Goal: Task Accomplishment & Management: Manage account settings

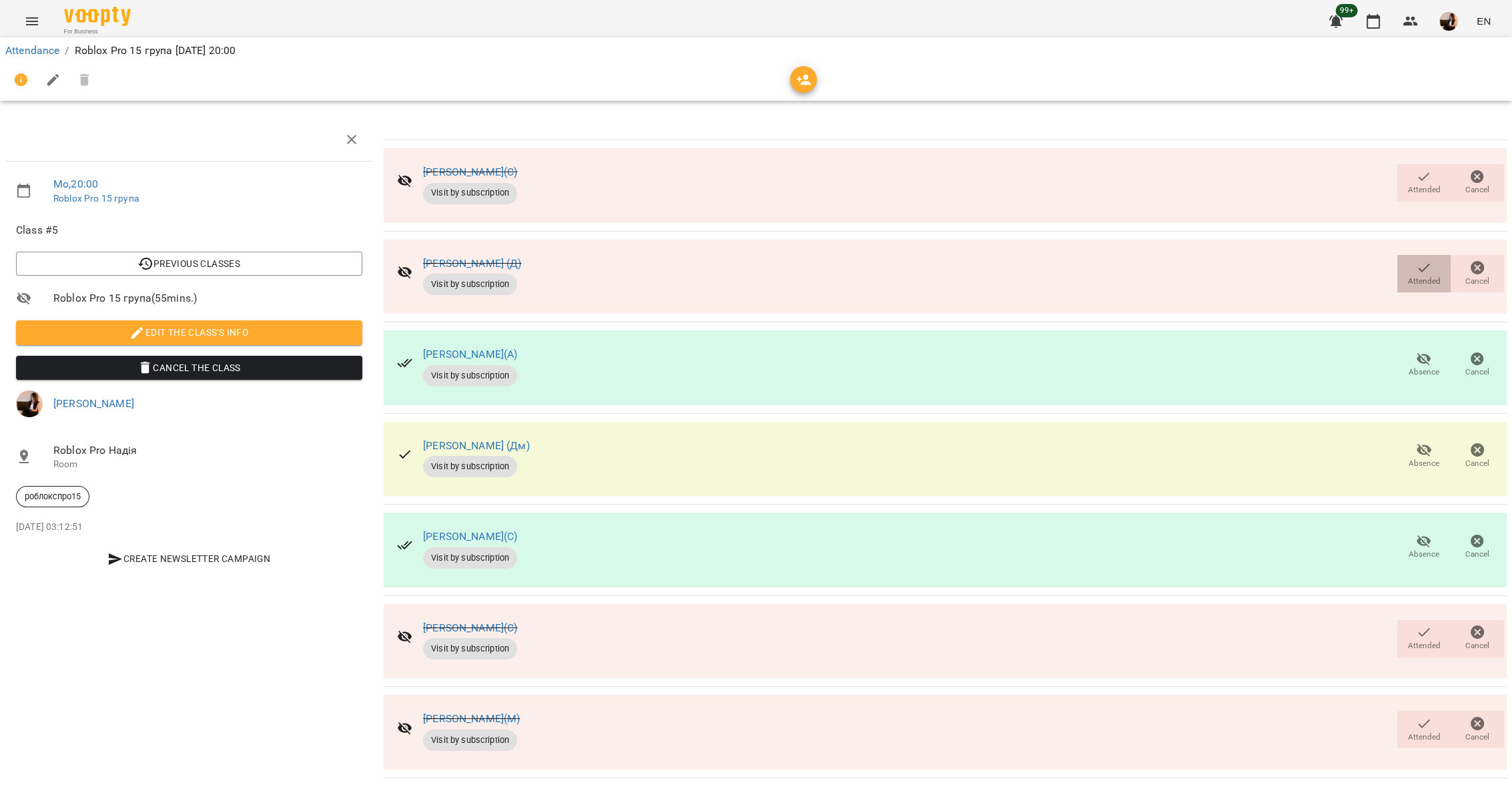
click at [1421, 272] on icon "button" at bounding box center [1424, 268] width 16 height 16
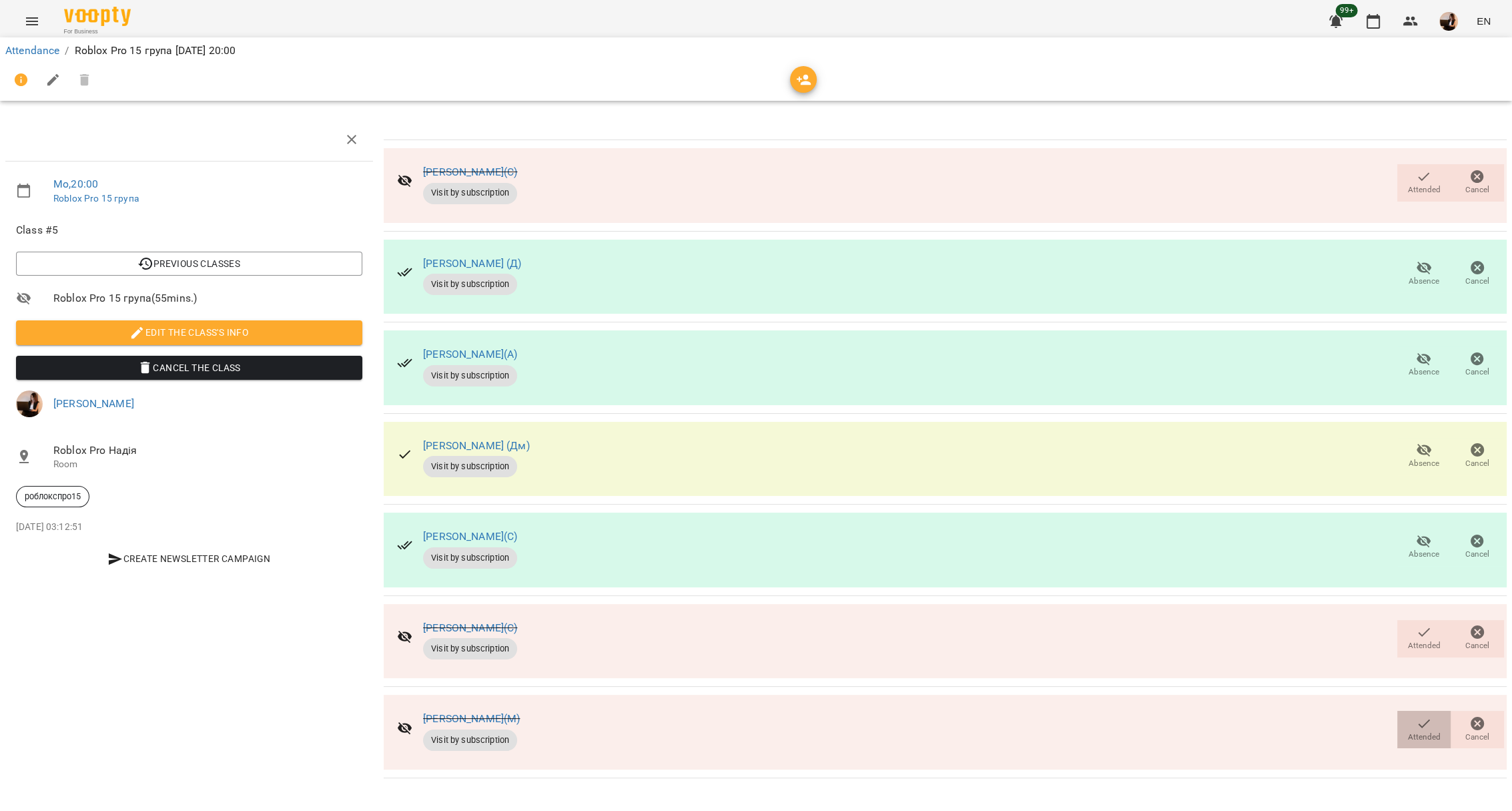
click at [1414, 718] on span "Attended" at bounding box center [1423, 729] width 37 height 27
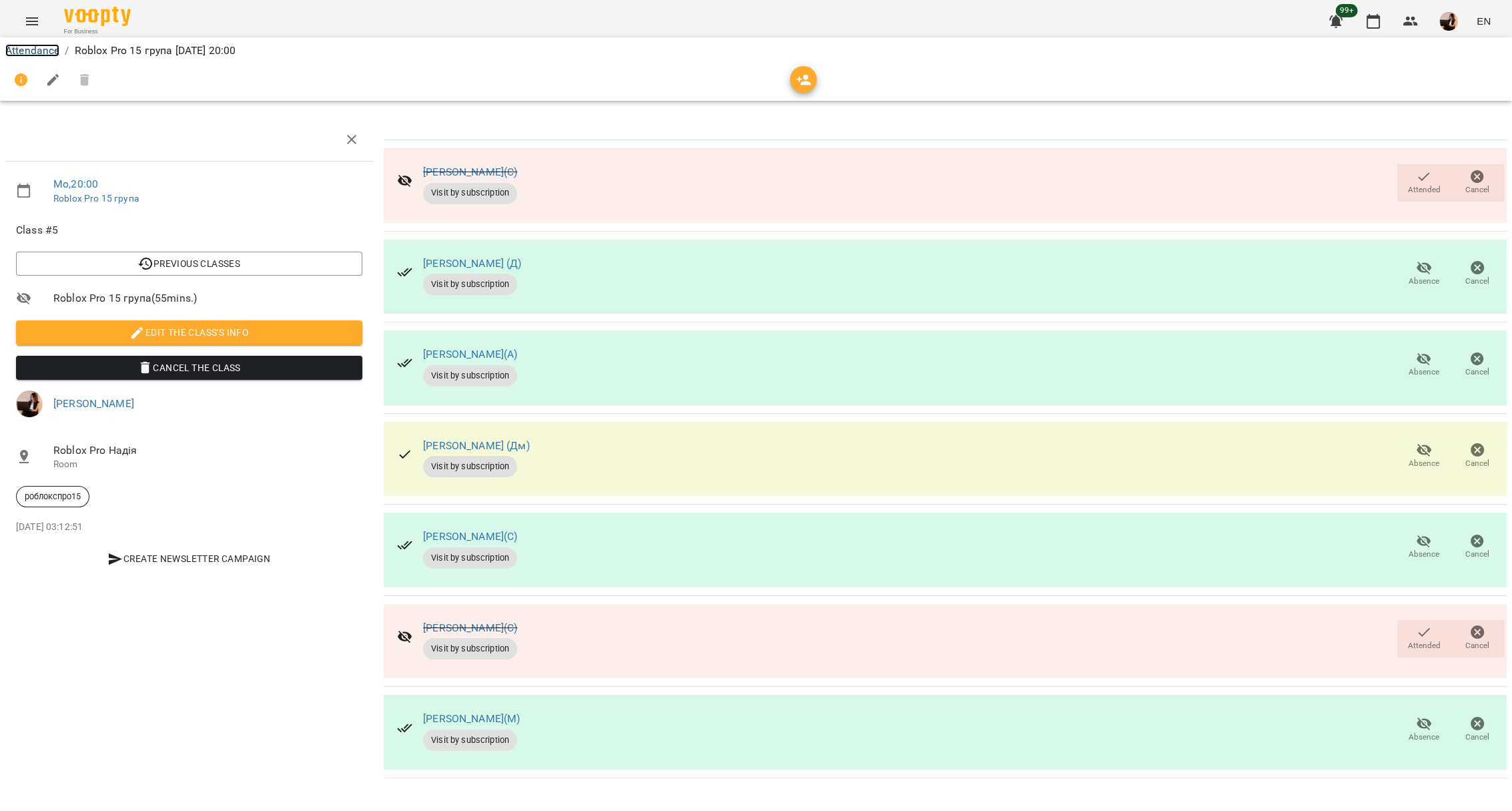
click at [52, 47] on link "Attendance" at bounding box center [32, 50] width 54 height 12
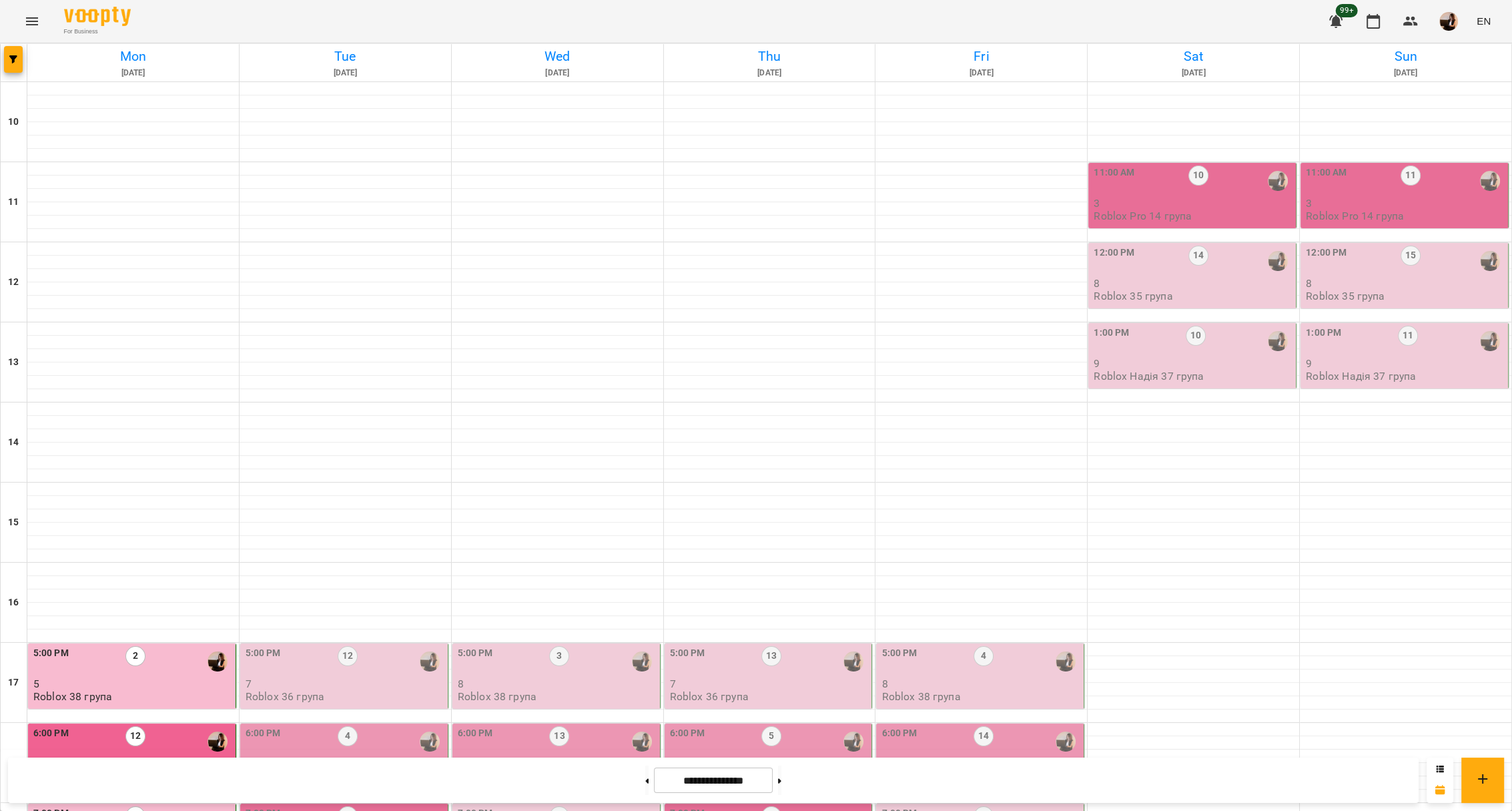
scroll to position [356, 0]
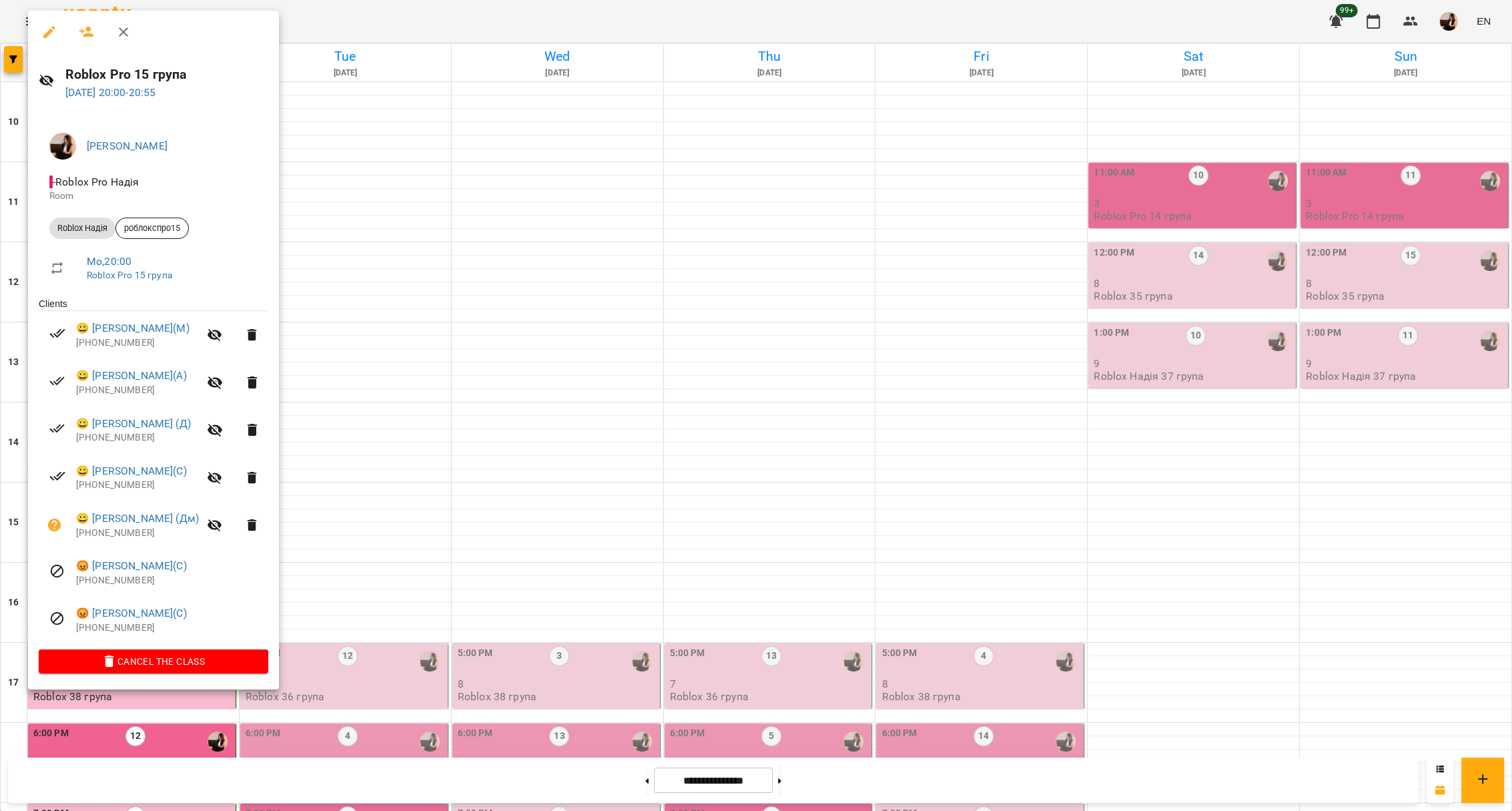
click at [586, 429] on div at bounding box center [756, 406] width 1512 height 811
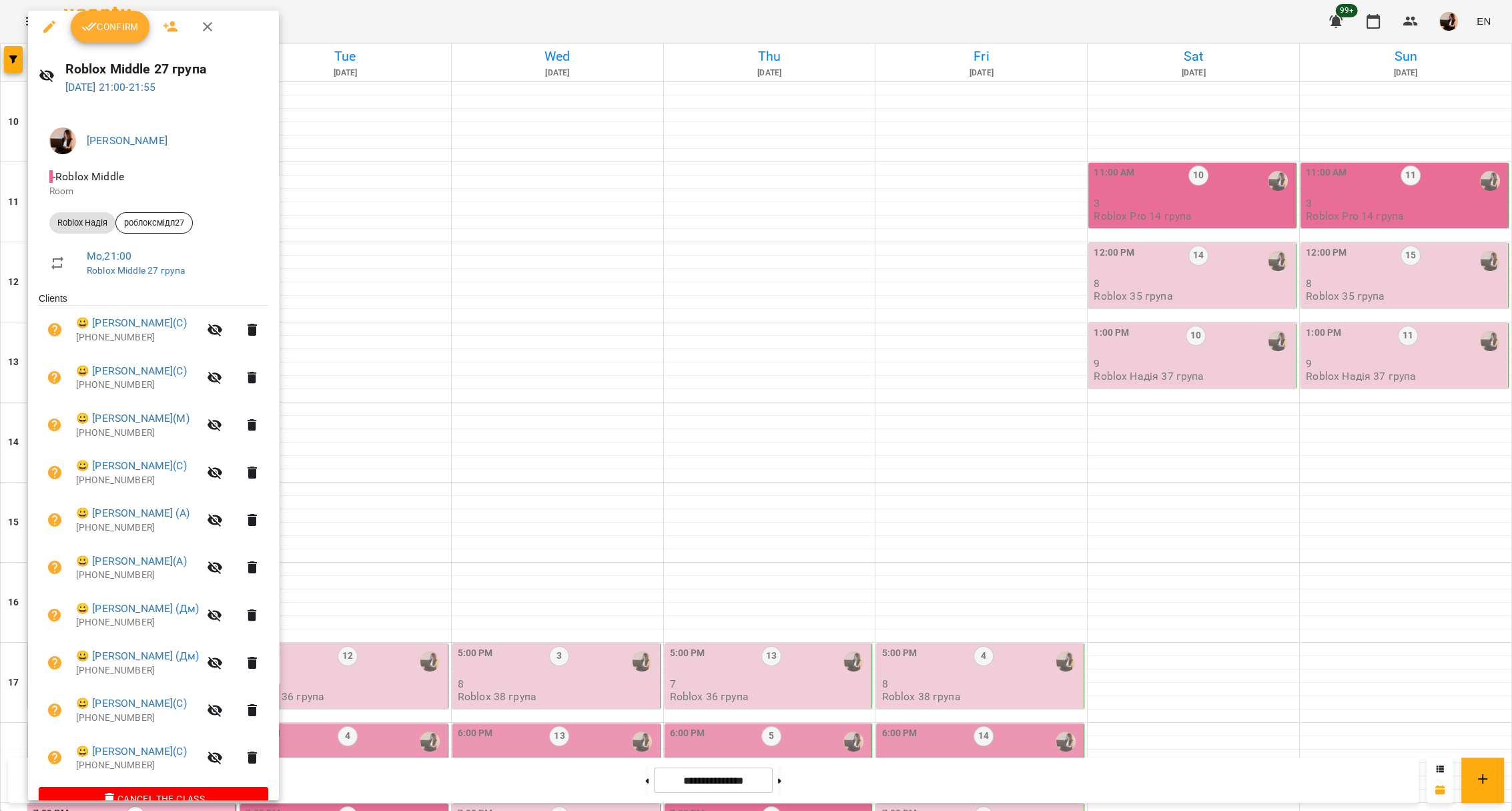
scroll to position [0, 0]
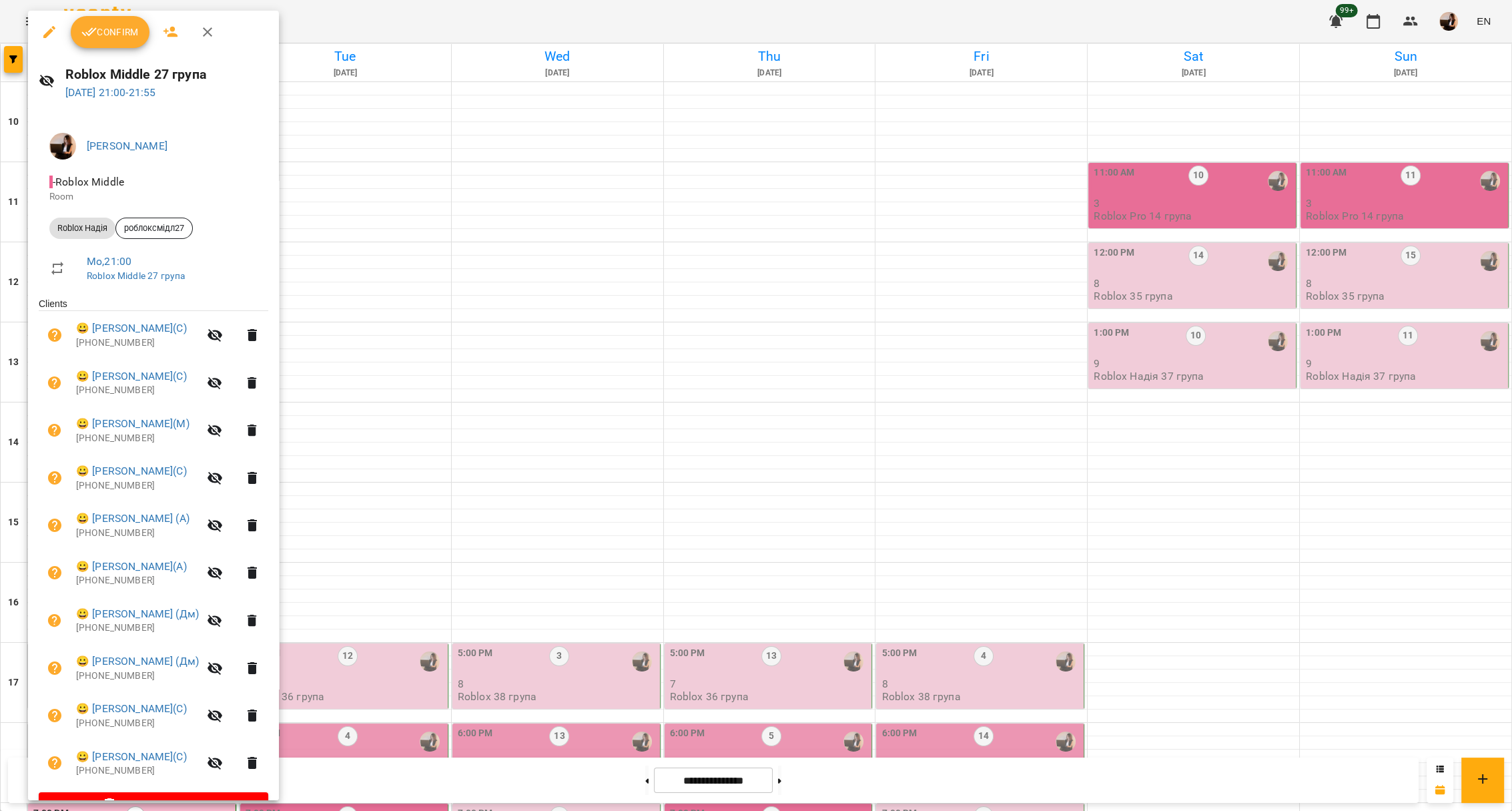
click at [120, 32] on span "Confirm" at bounding box center [110, 32] width 58 height 16
